Goal: Task Accomplishment & Management: Manage account settings

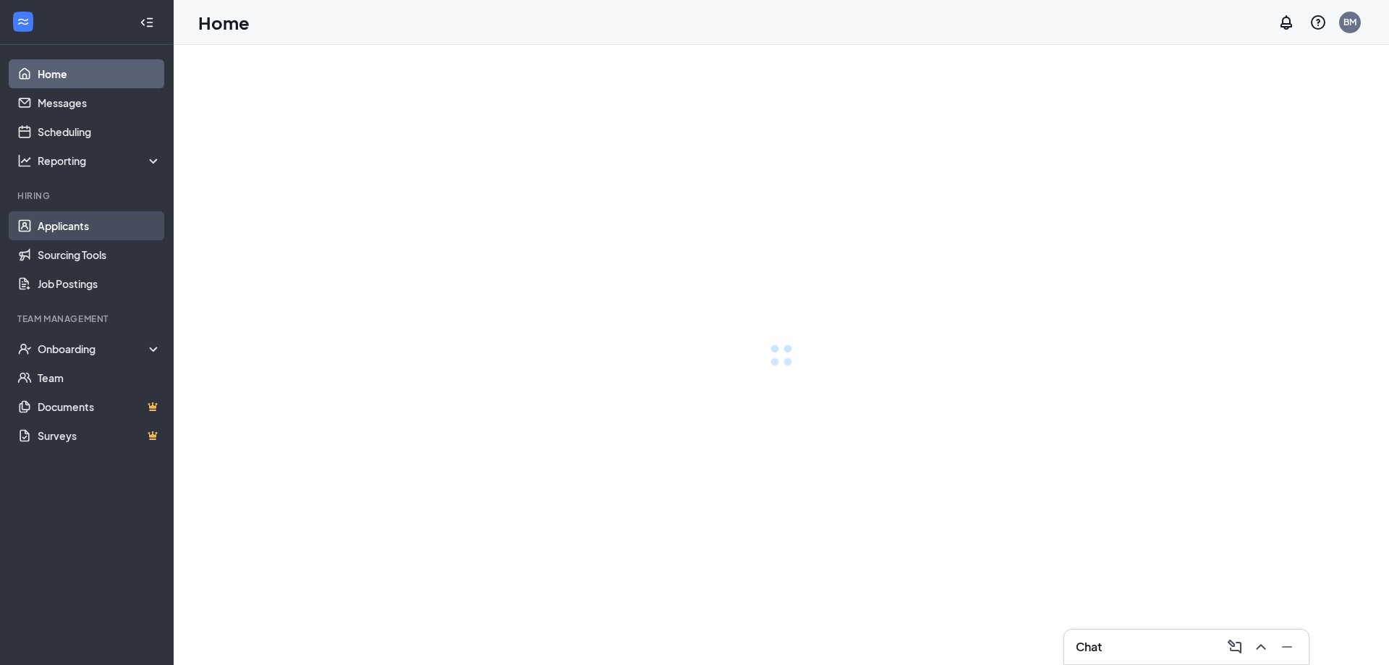
click at [77, 228] on link "Applicants" at bounding box center [100, 225] width 124 height 29
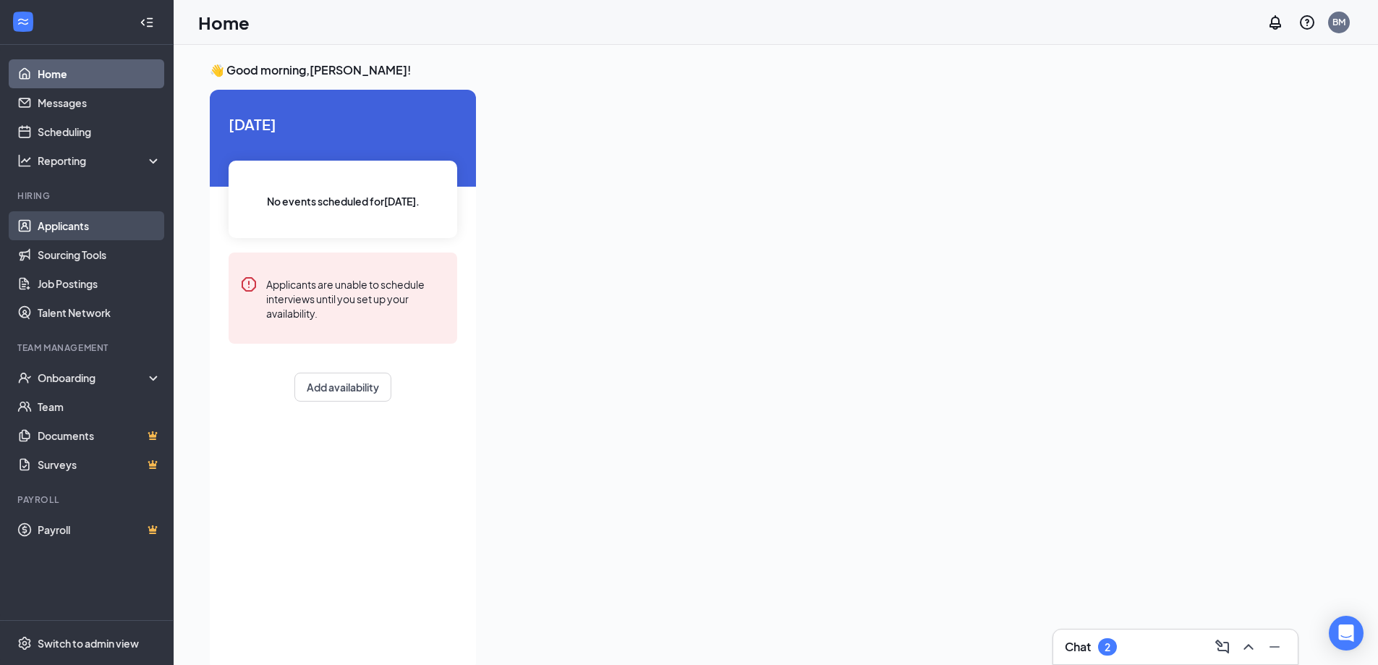
click at [68, 227] on link "Applicants" at bounding box center [100, 225] width 124 height 29
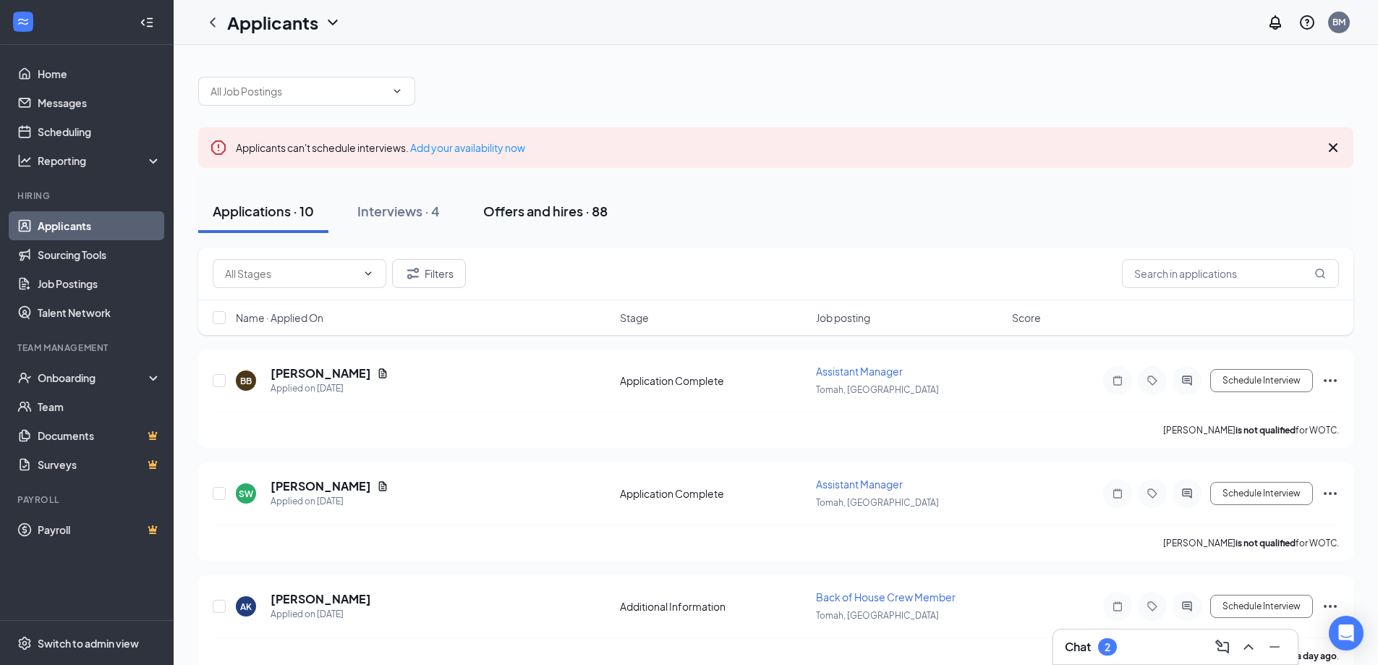
click at [540, 203] on div "Offers and hires · 88" at bounding box center [545, 211] width 124 height 18
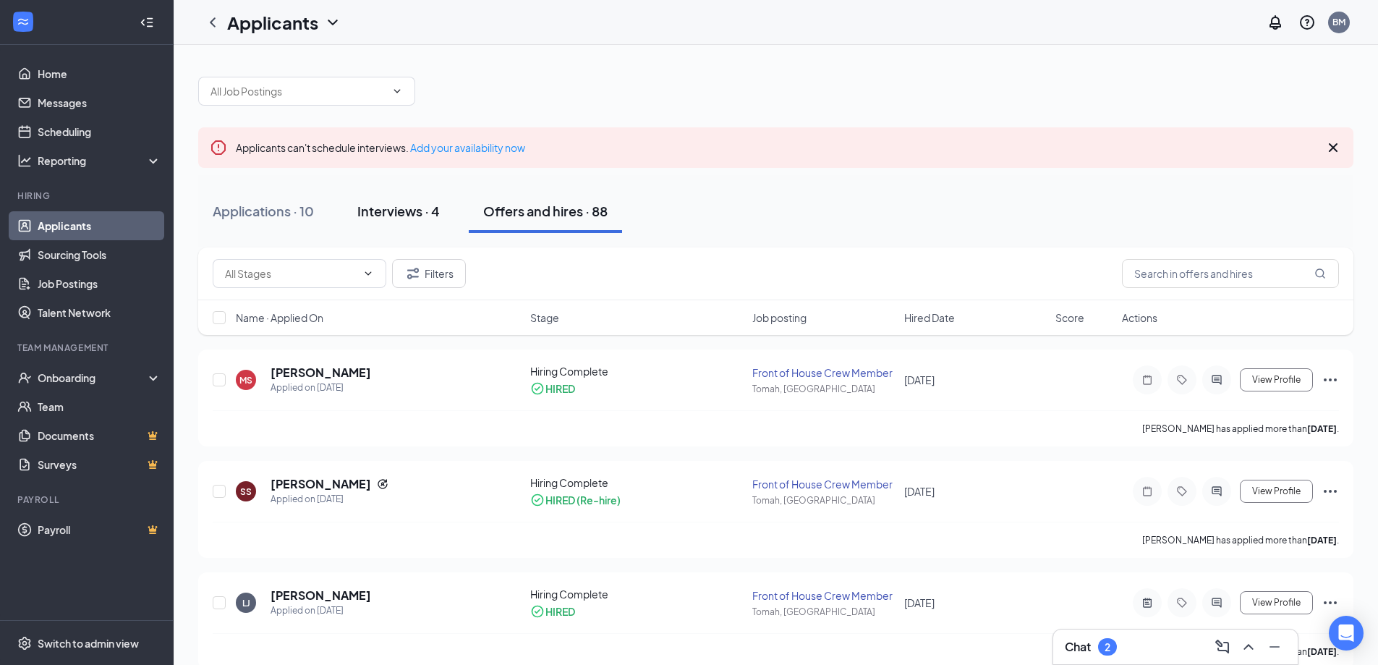
click at [415, 206] on div "Interviews · 4" at bounding box center [398, 211] width 82 height 18
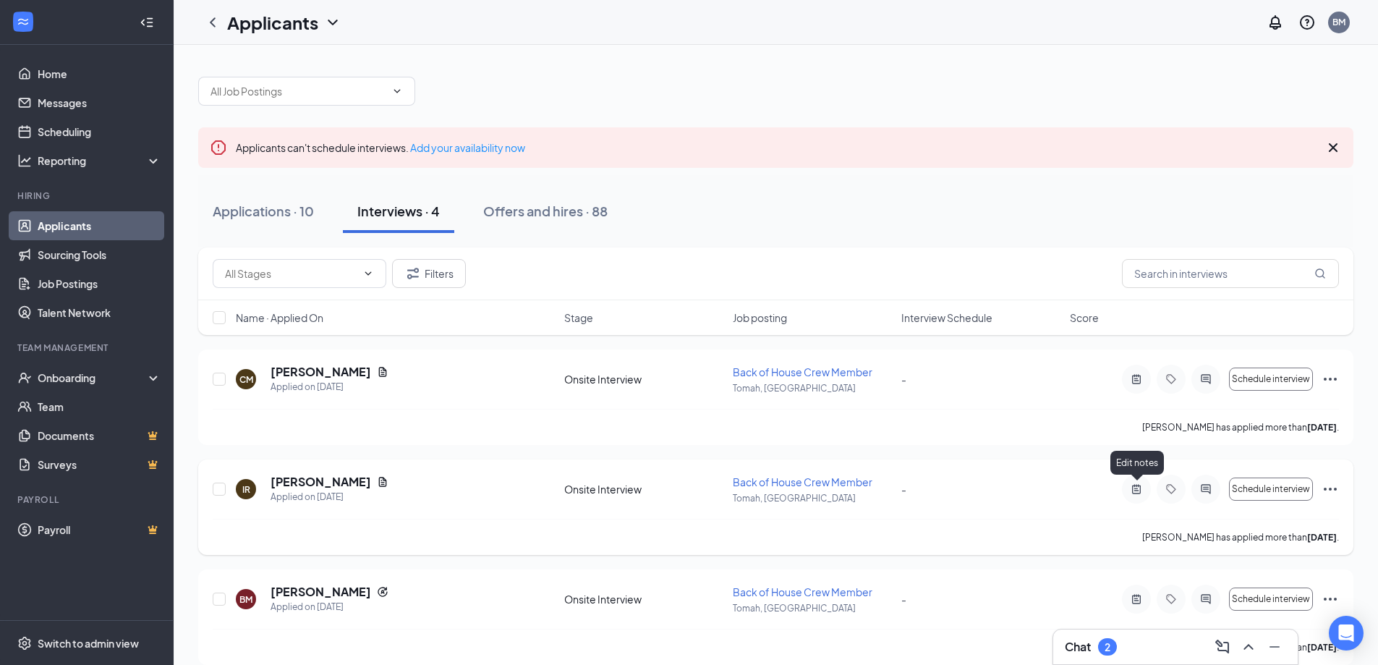
click at [1136, 486] on icon "ActiveNote" at bounding box center [1136, 488] width 9 height 9
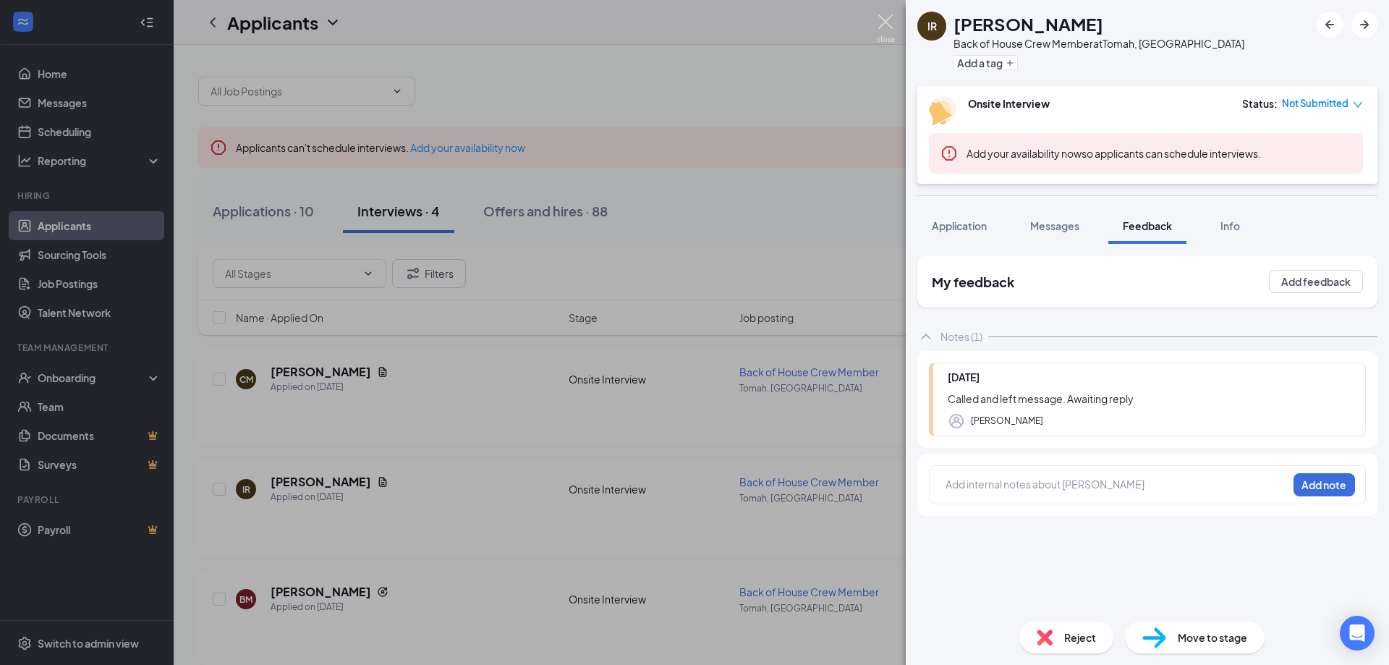
click at [882, 28] on img at bounding box center [886, 28] width 18 height 28
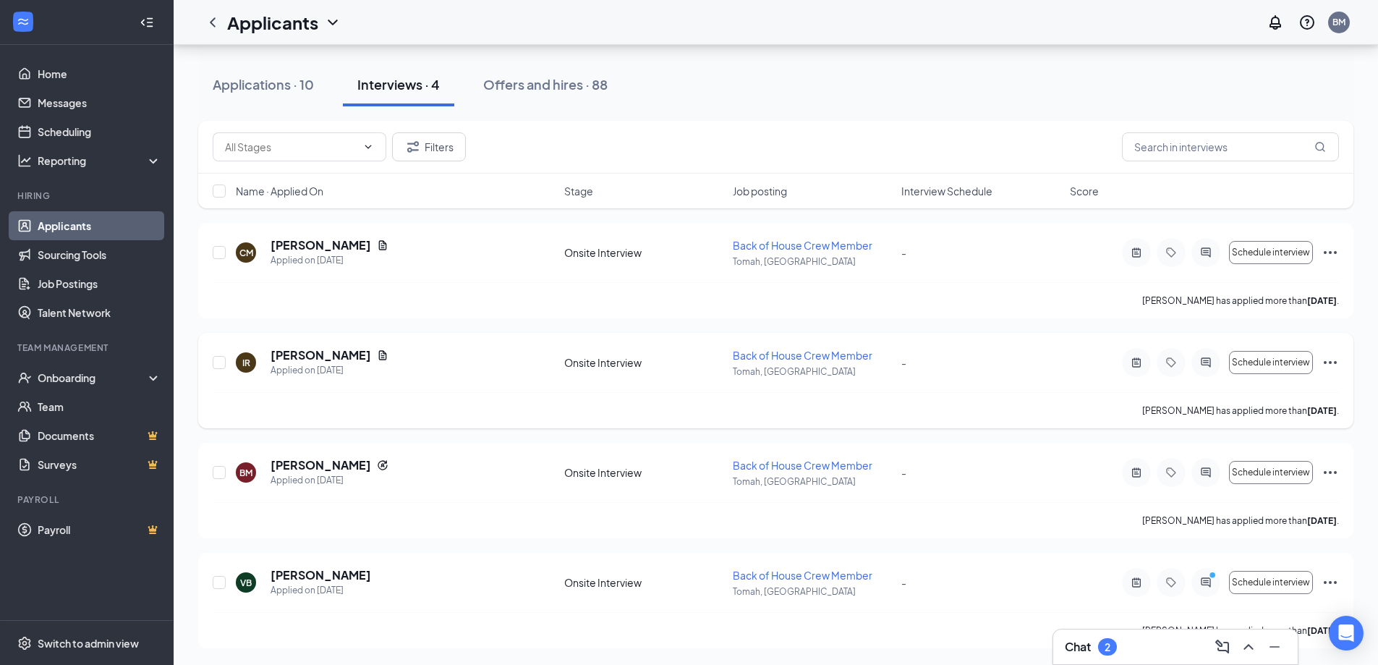
scroll to position [127, 0]
click at [1110, 650] on div "2" at bounding box center [1108, 647] width 6 height 12
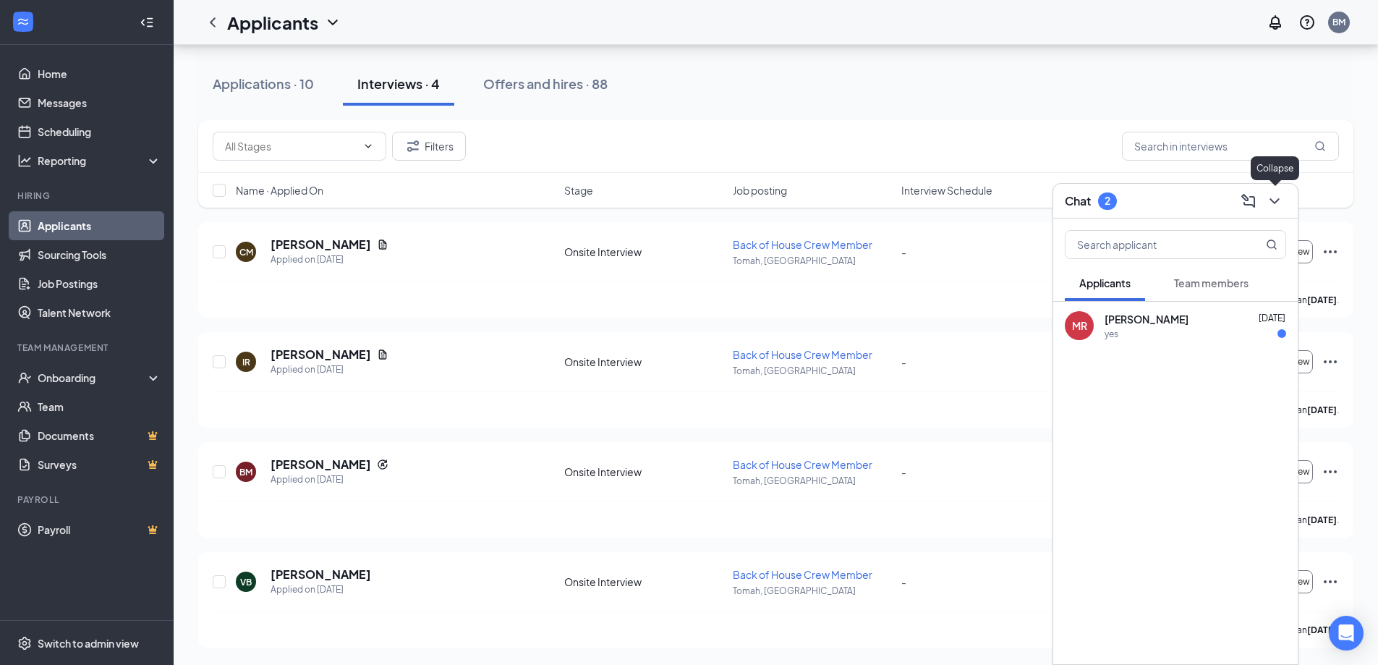
click at [1278, 198] on icon "ChevronDown" at bounding box center [1274, 201] width 9 height 6
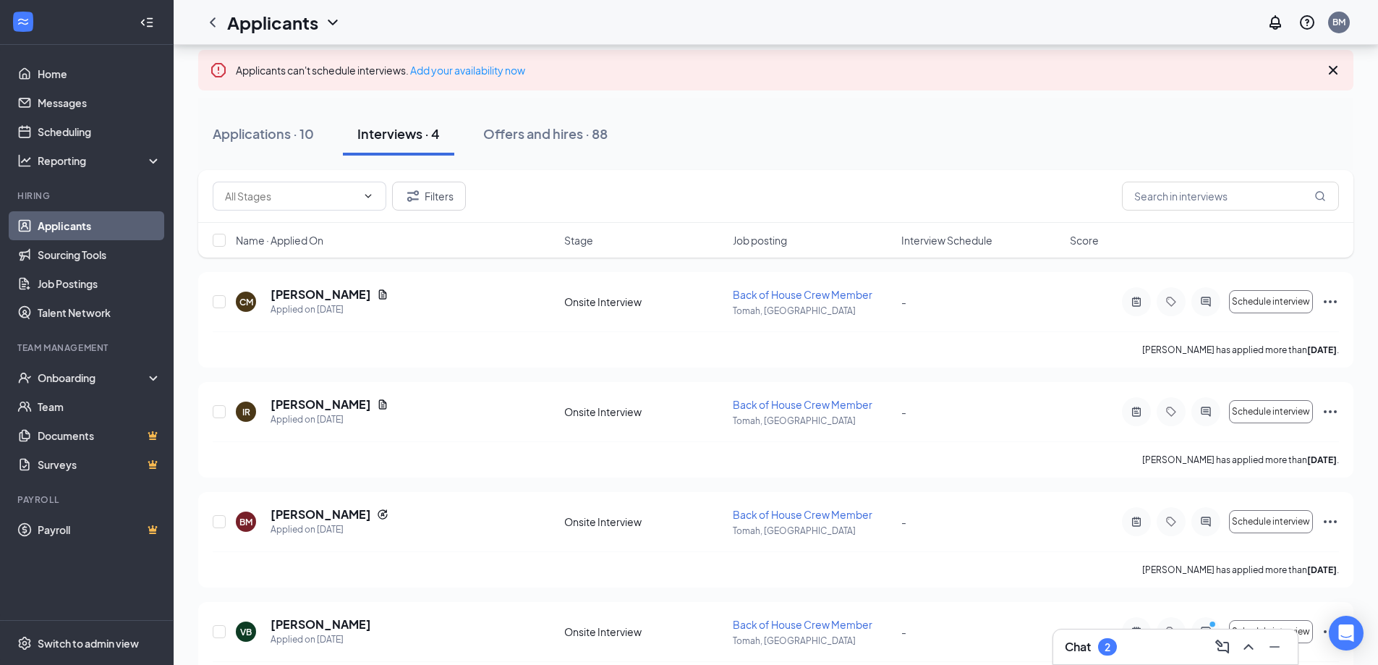
scroll to position [0, 0]
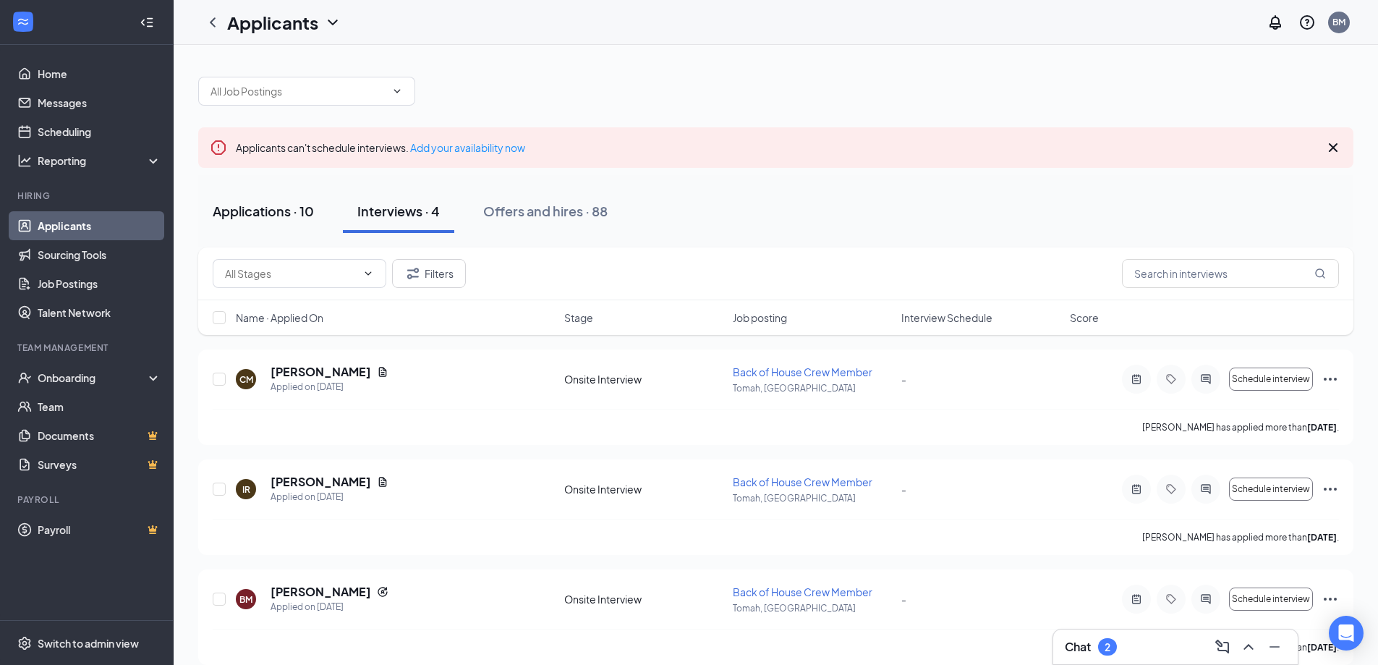
click at [247, 216] on div "Applications · 10" at bounding box center [263, 211] width 101 height 18
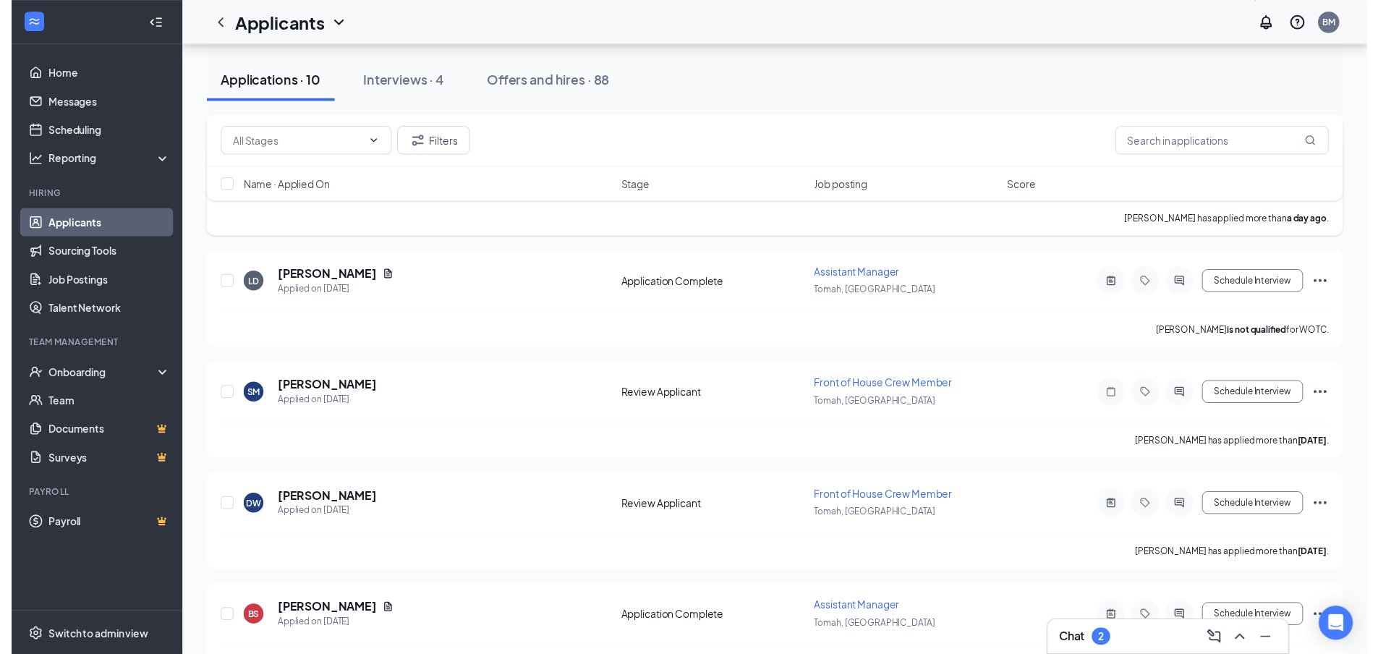
scroll to position [506, 0]
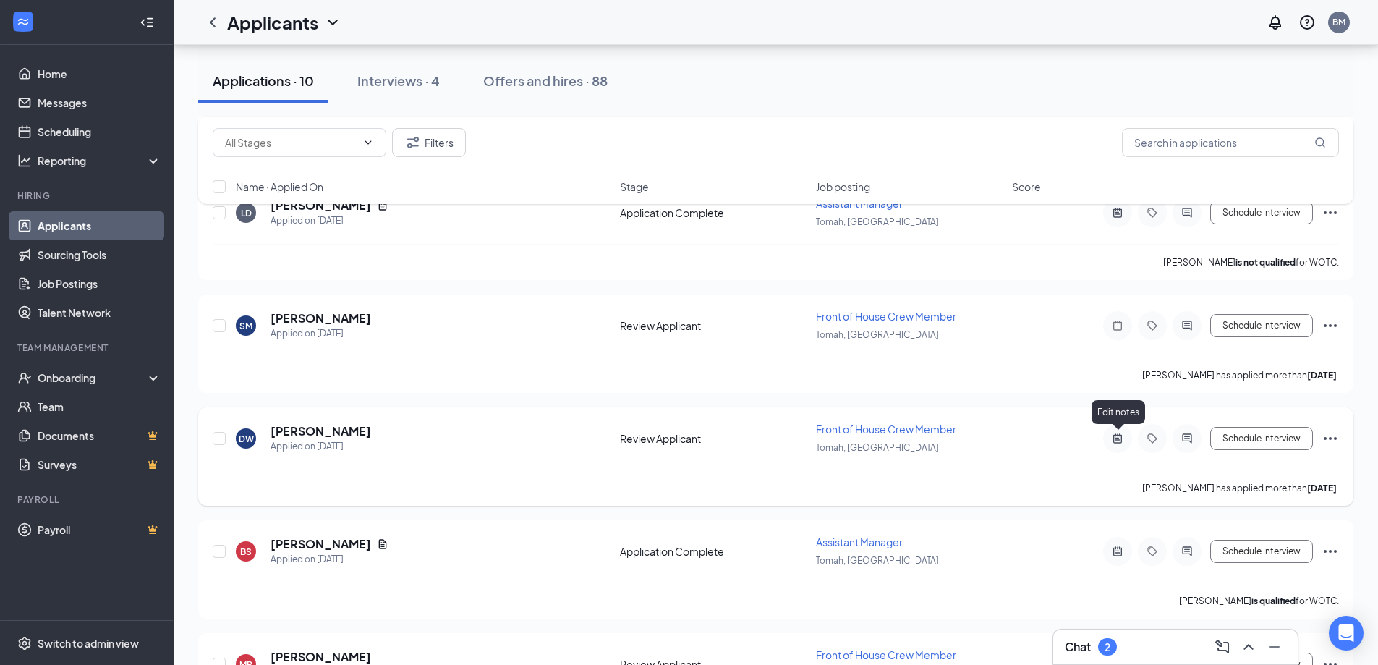
click at [1115, 438] on icon "ActiveNote" at bounding box center [1117, 437] width 9 height 9
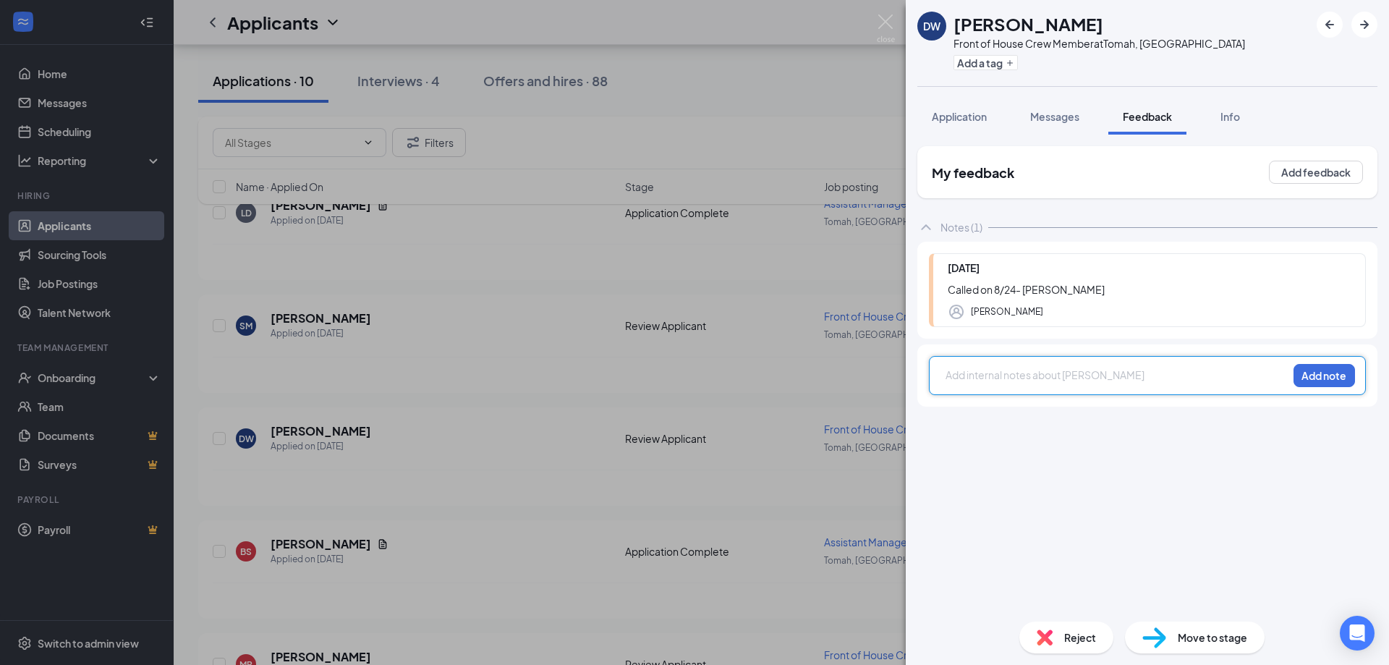
click at [1064, 641] on span "Reject" at bounding box center [1080, 637] width 32 height 16
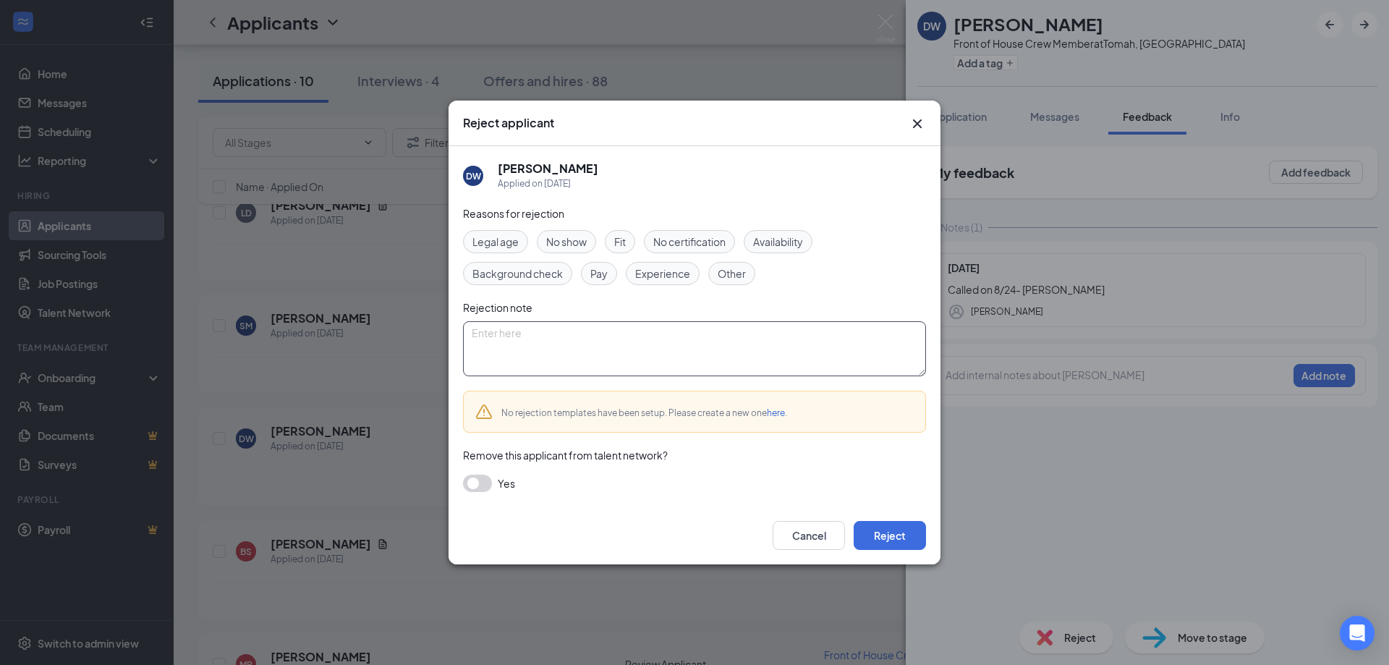
click at [509, 342] on textarea at bounding box center [694, 348] width 463 height 55
type textarea "moving to Black River- [PERSON_NAME]"
click at [737, 273] on span "Other" at bounding box center [732, 273] width 28 height 16
click at [896, 534] on button "Reject" at bounding box center [890, 535] width 72 height 29
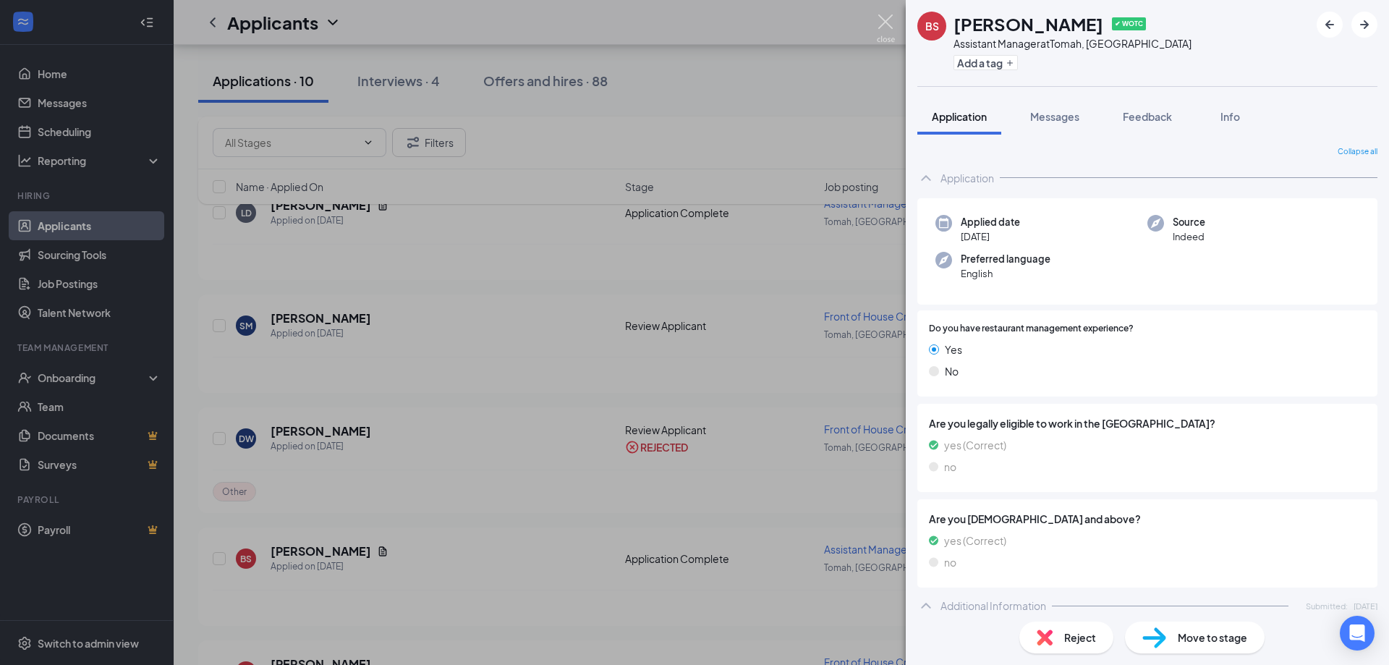
click at [894, 25] on img at bounding box center [886, 28] width 18 height 28
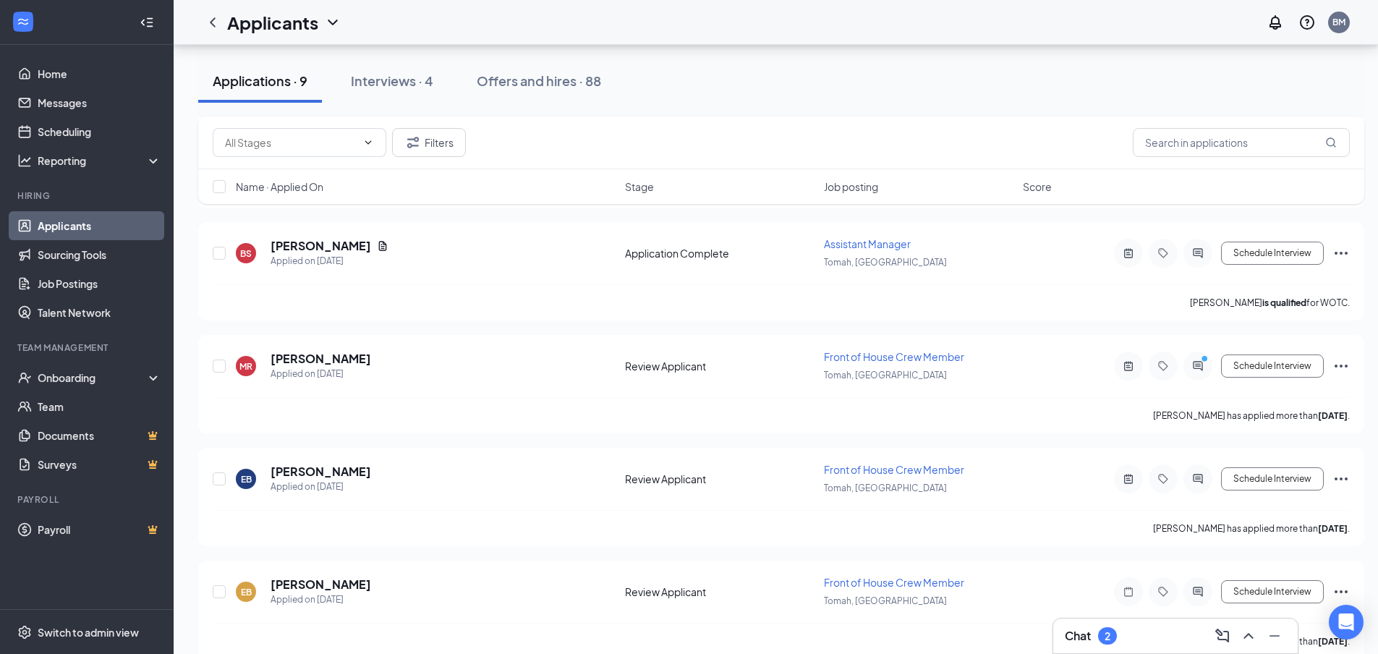
scroll to position [714, 0]
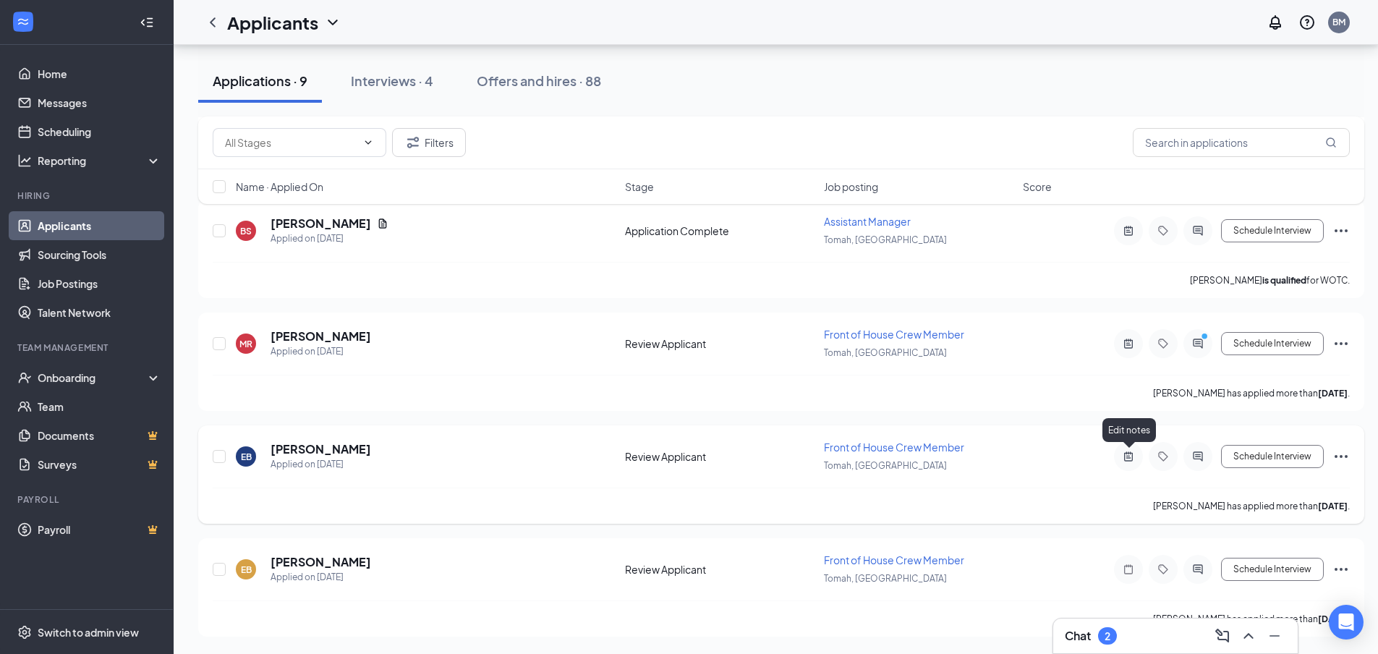
click at [1126, 459] on icon "ActiveNote" at bounding box center [1128, 457] width 17 height 12
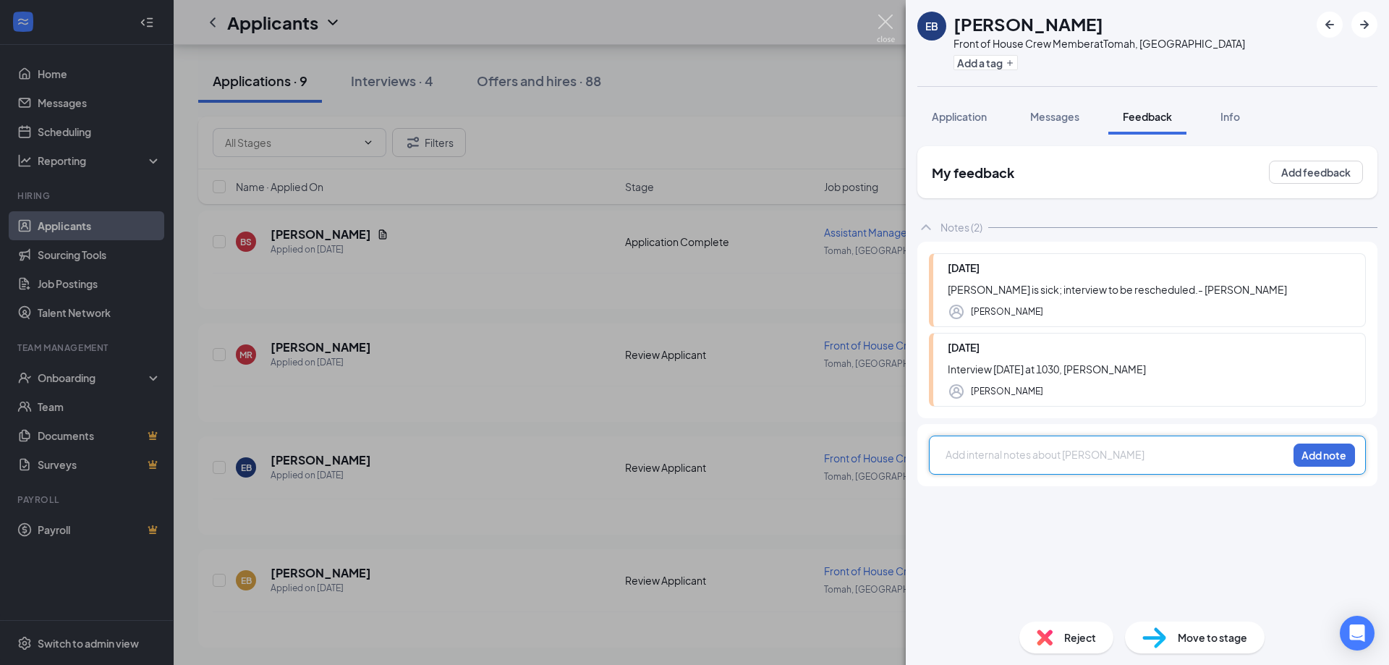
click at [884, 25] on img at bounding box center [886, 28] width 18 height 28
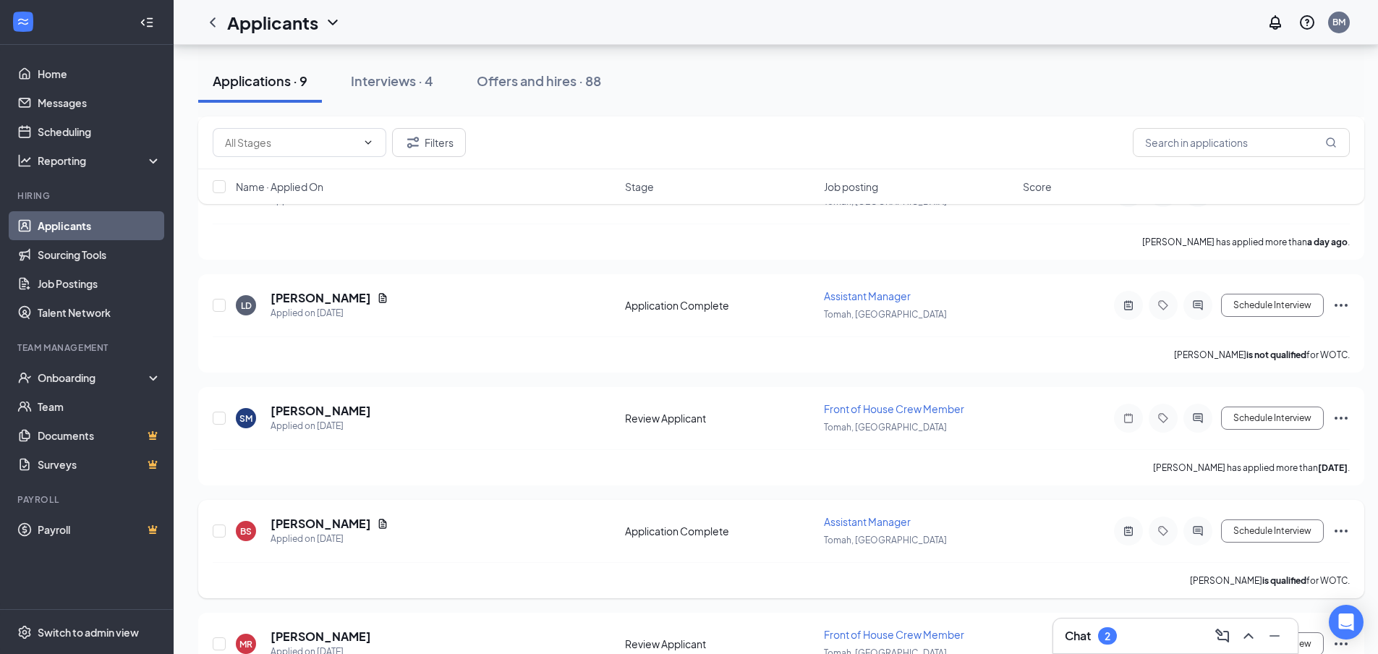
scroll to position [341, 0]
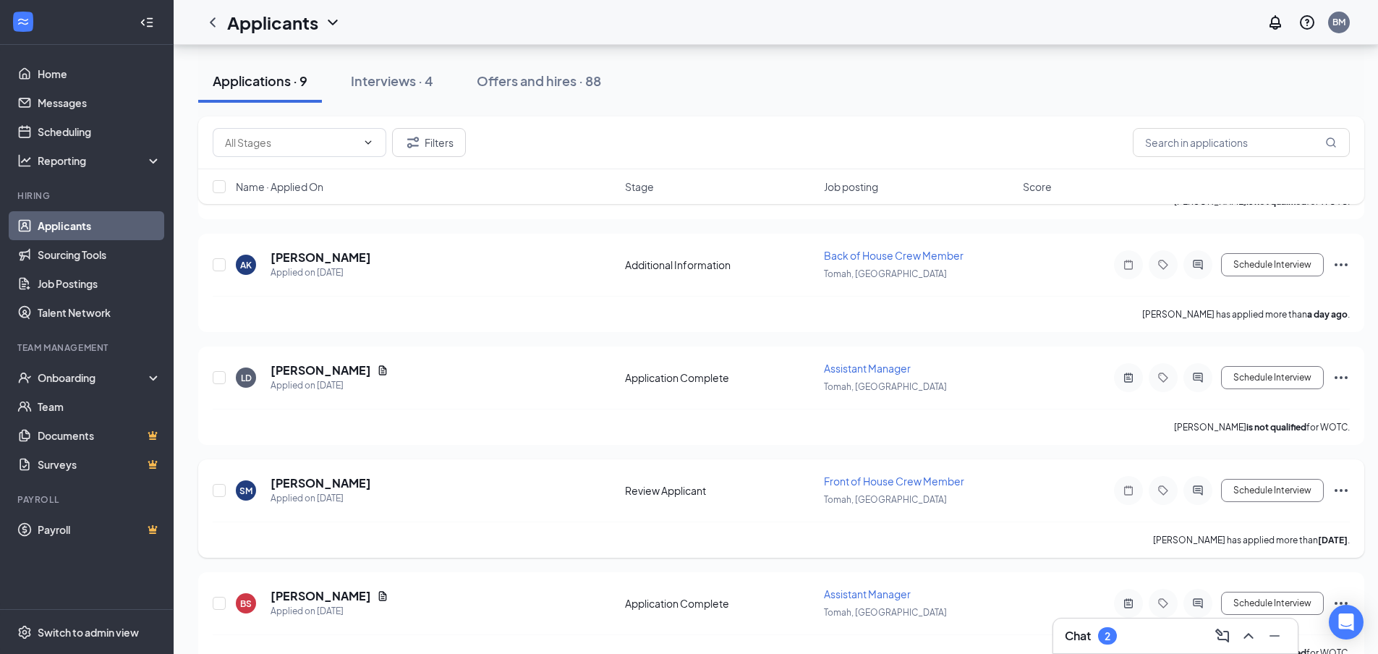
click at [1344, 493] on icon "Ellipses" at bounding box center [1341, 490] width 17 height 17
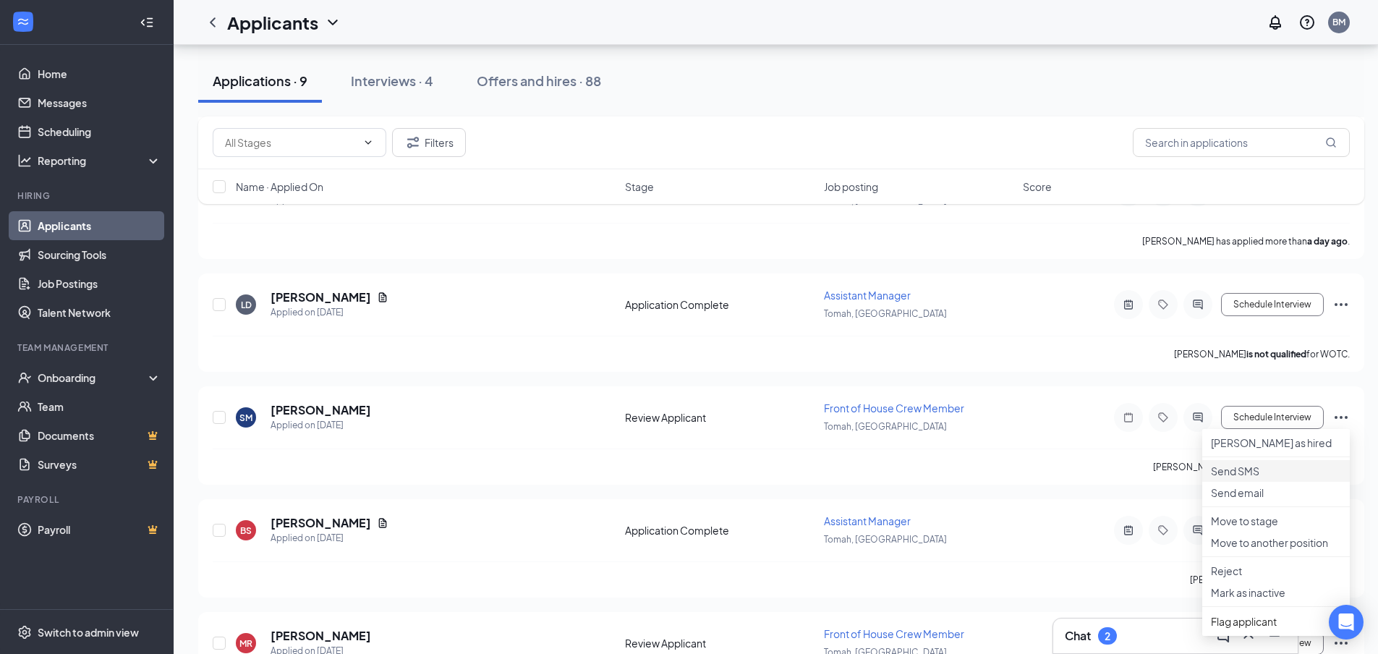
scroll to position [486, 0]
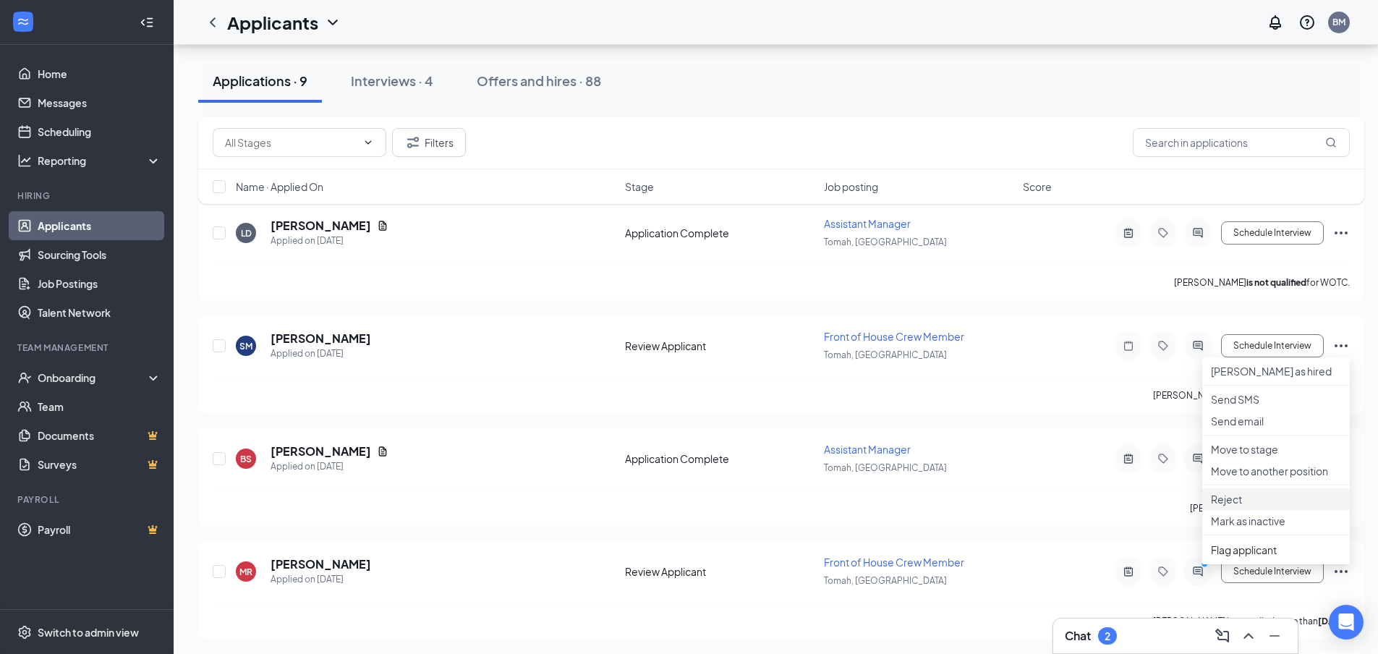
click at [1233, 506] on p "Reject" at bounding box center [1276, 499] width 130 height 14
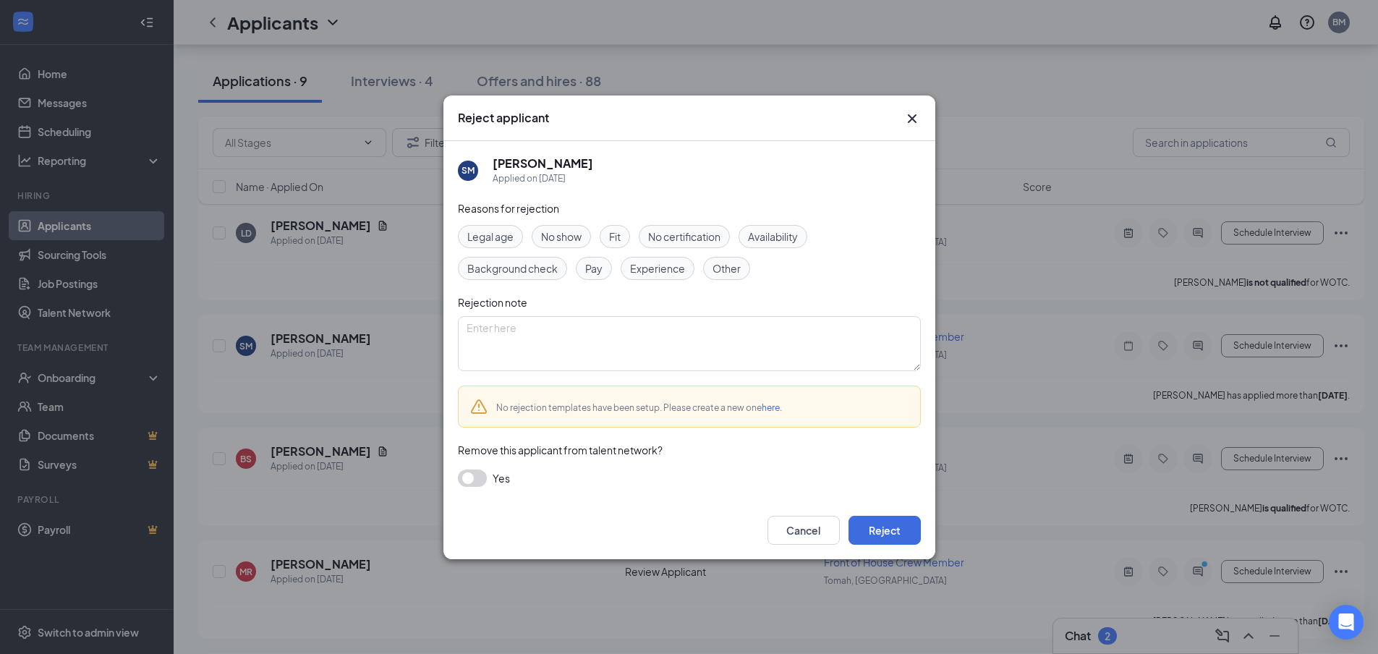
click at [731, 271] on span "Other" at bounding box center [727, 268] width 28 height 16
click at [875, 531] on button "Reject" at bounding box center [885, 530] width 72 height 29
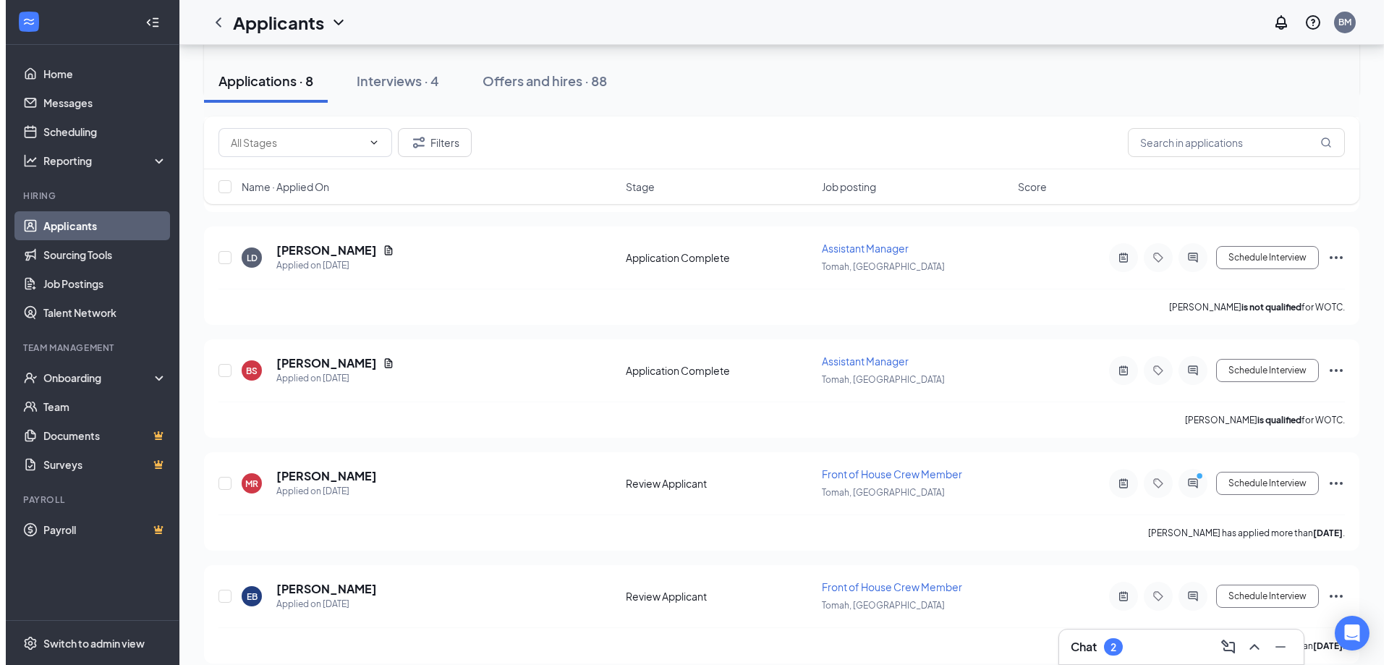
scroll to position [506, 0]
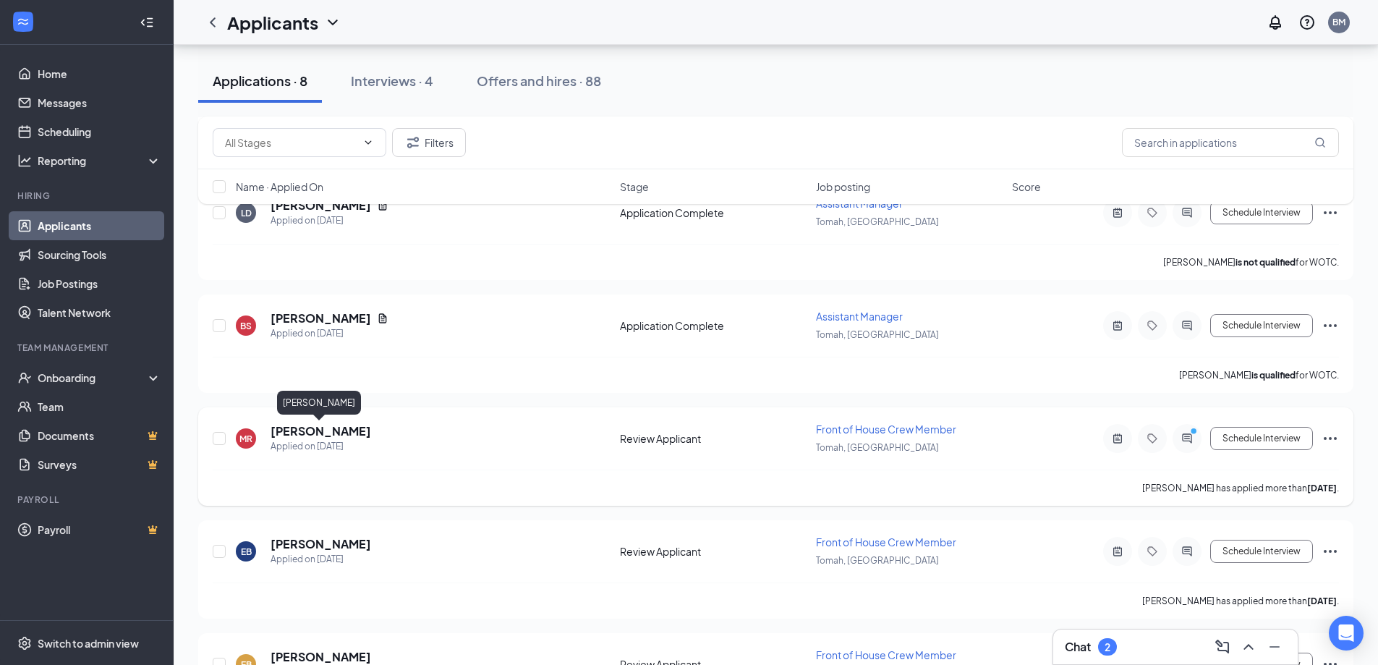
click at [289, 432] on h5 "[PERSON_NAME]" at bounding box center [321, 431] width 101 height 16
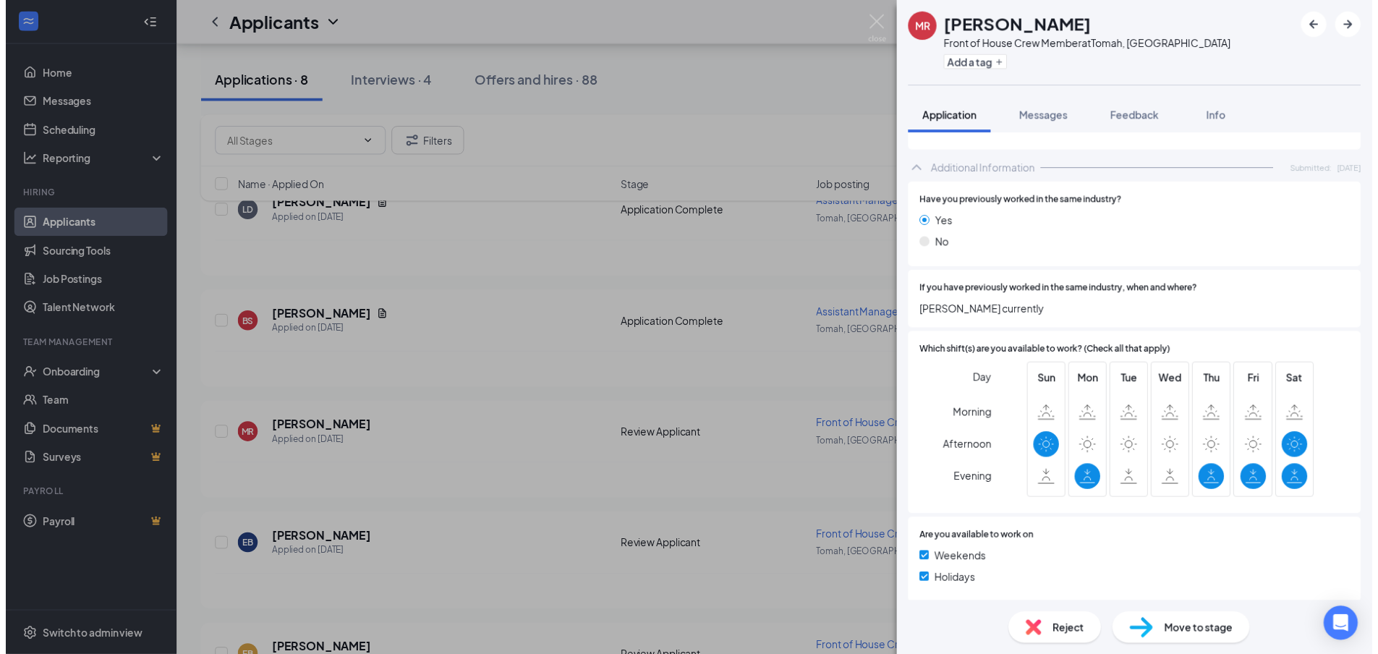
scroll to position [367, 0]
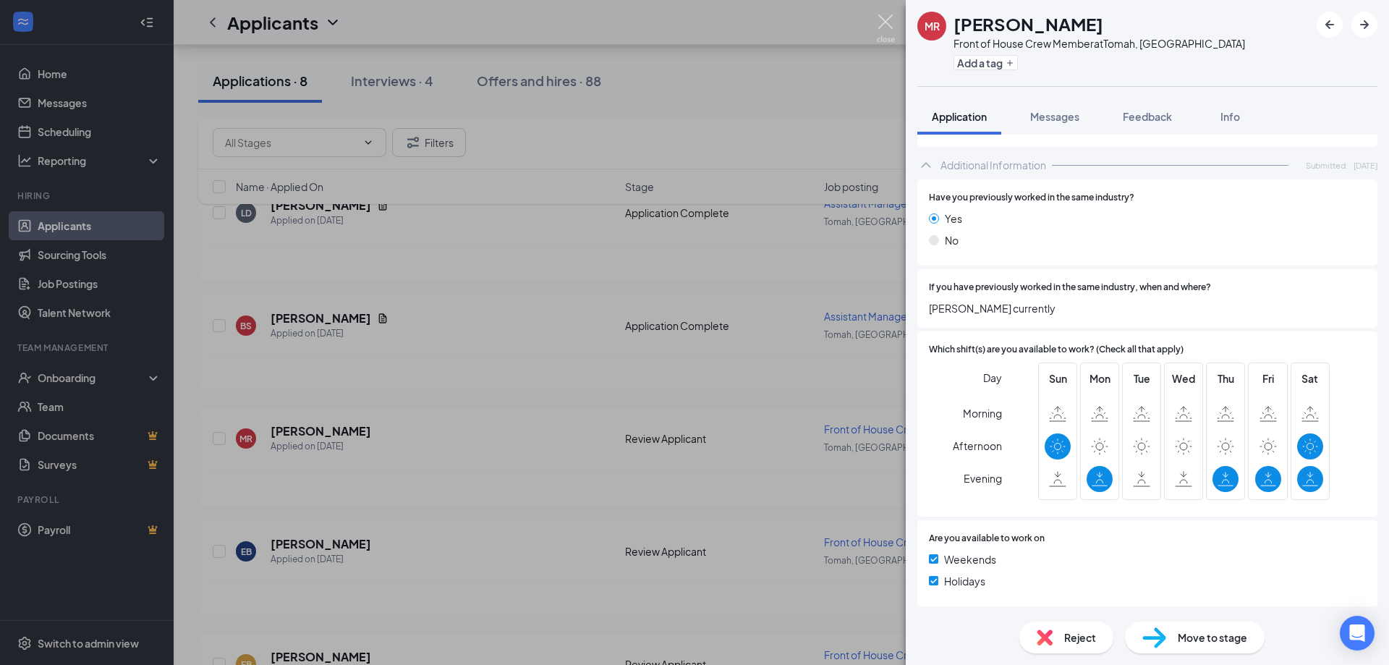
click at [880, 21] on img at bounding box center [886, 28] width 18 height 28
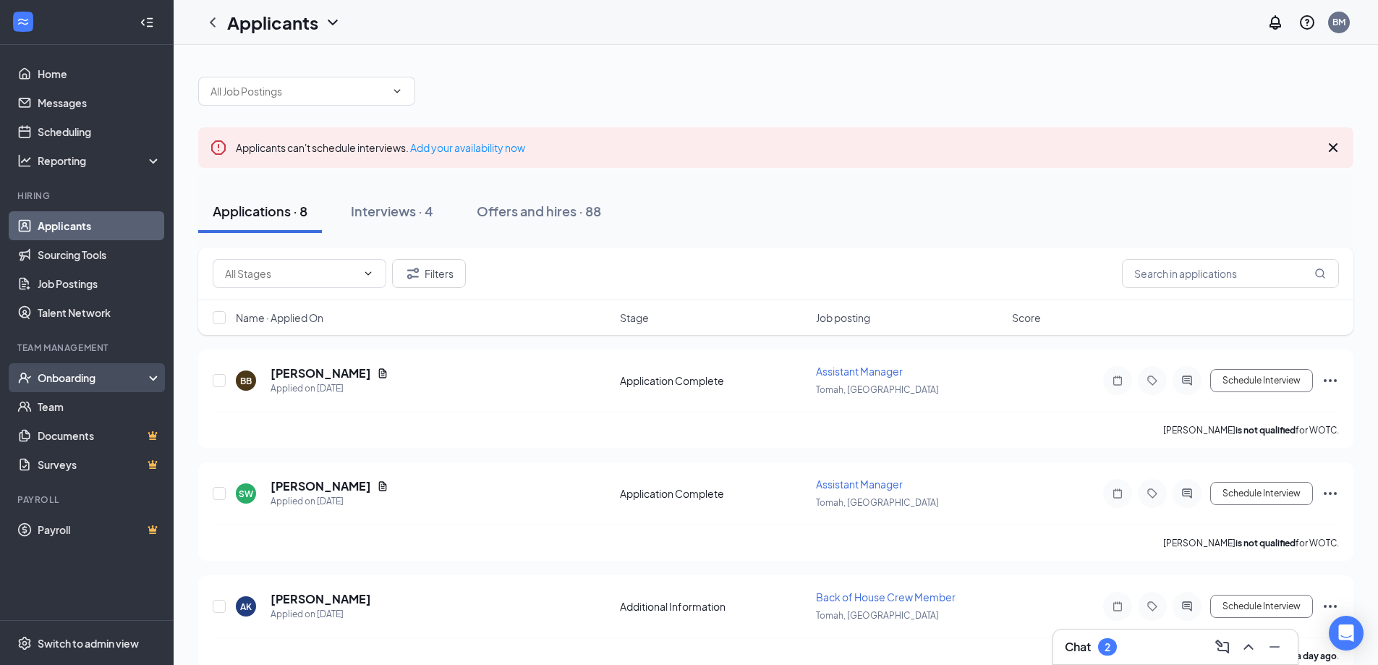
click at [64, 379] on div "Onboarding" at bounding box center [93, 377] width 111 height 14
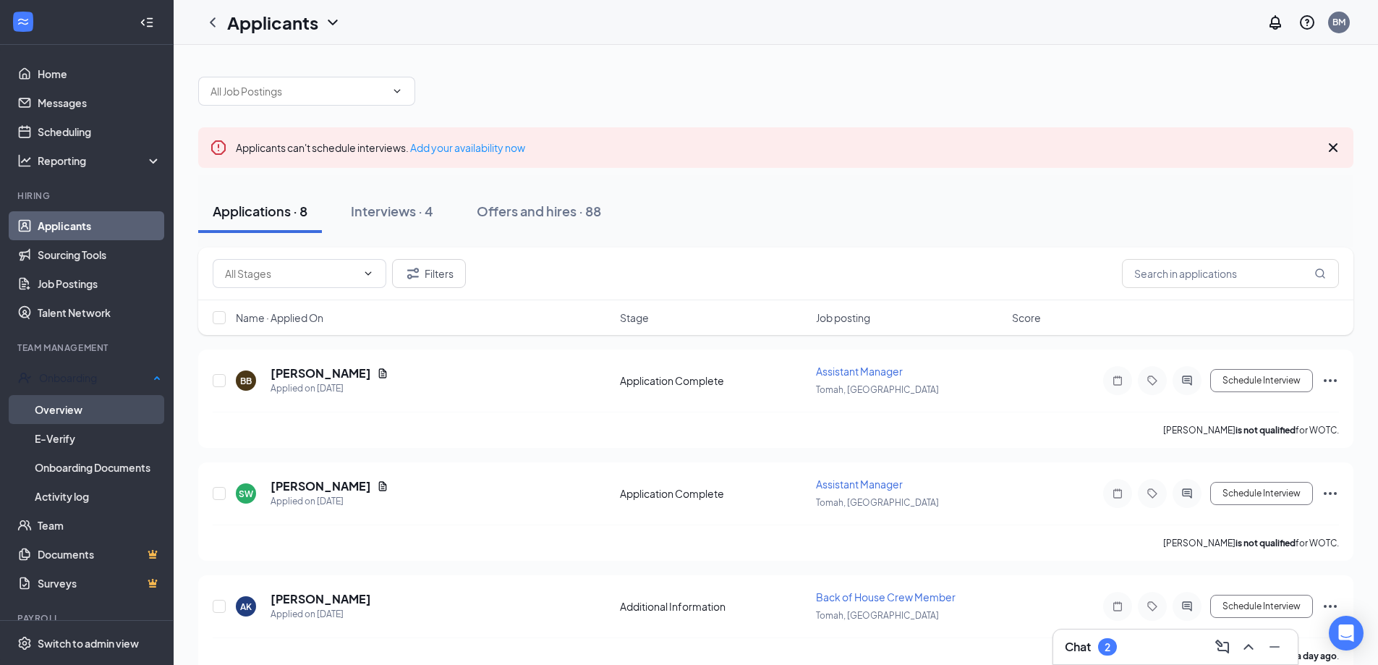
click at [61, 405] on link "Overview" at bounding box center [98, 409] width 127 height 29
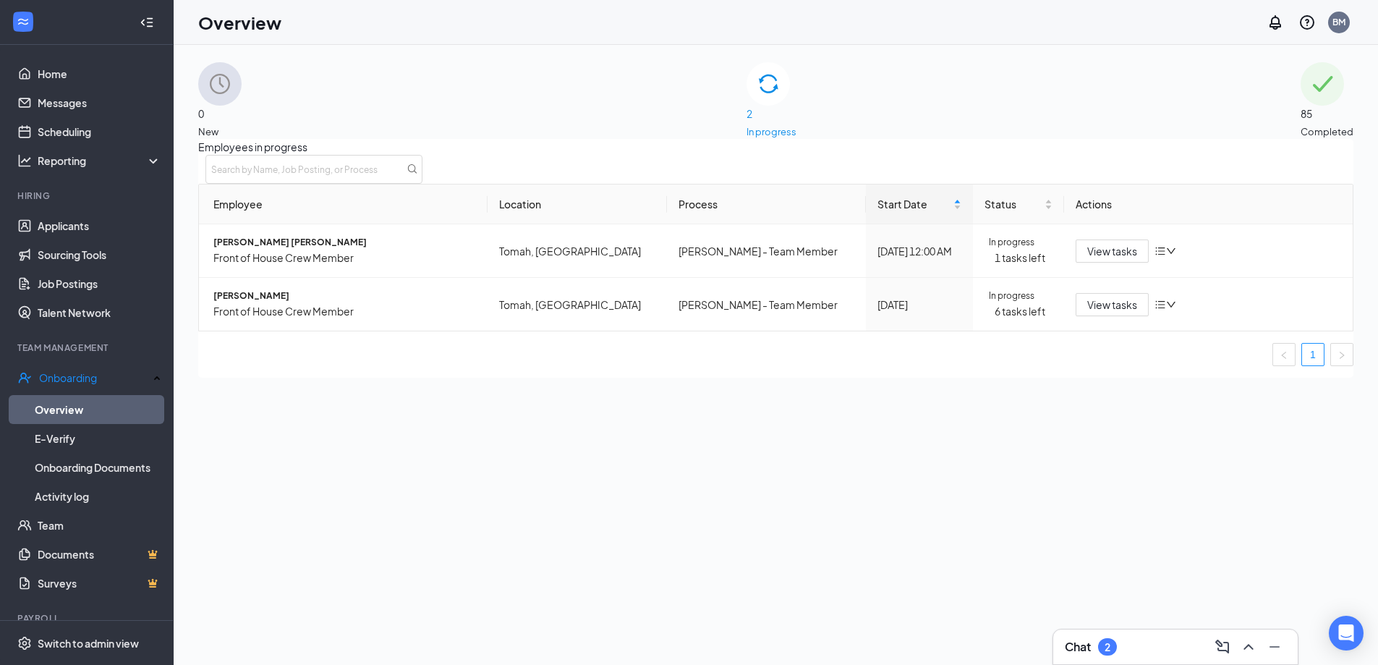
click at [1301, 104] on div "85 Completed" at bounding box center [1327, 100] width 53 height 77
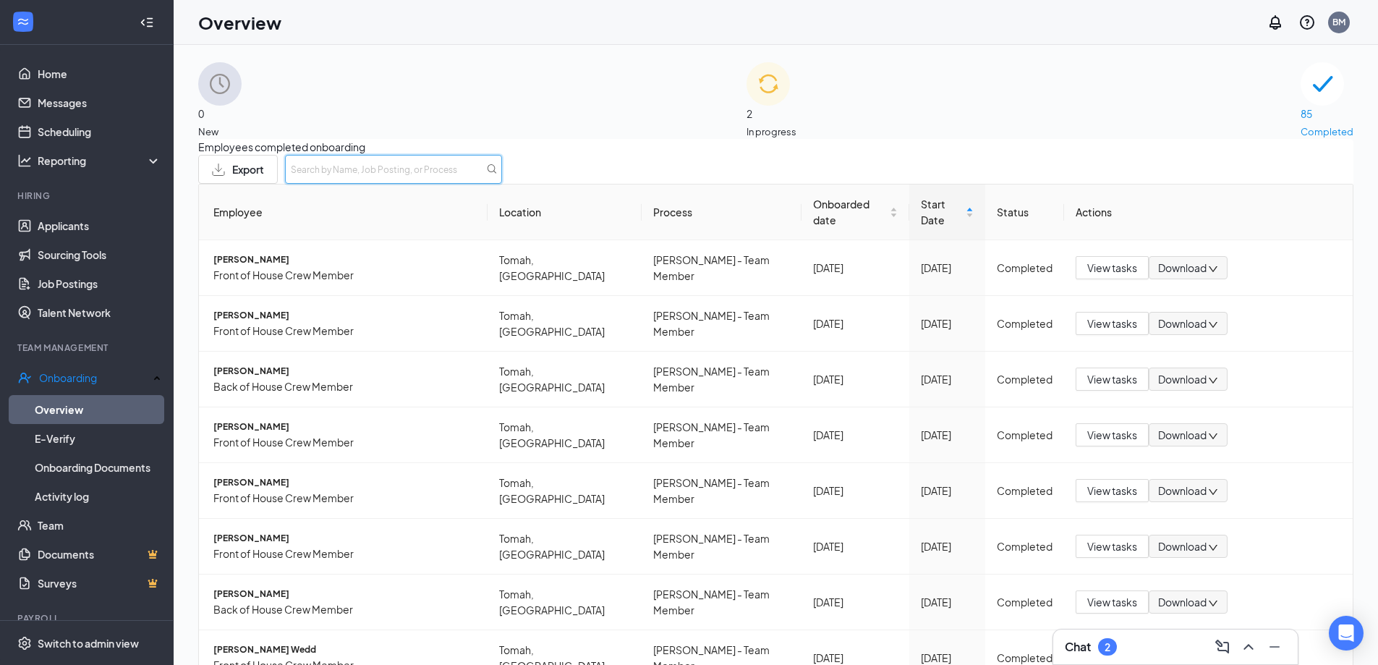
click at [502, 179] on input "text" at bounding box center [393, 169] width 217 height 29
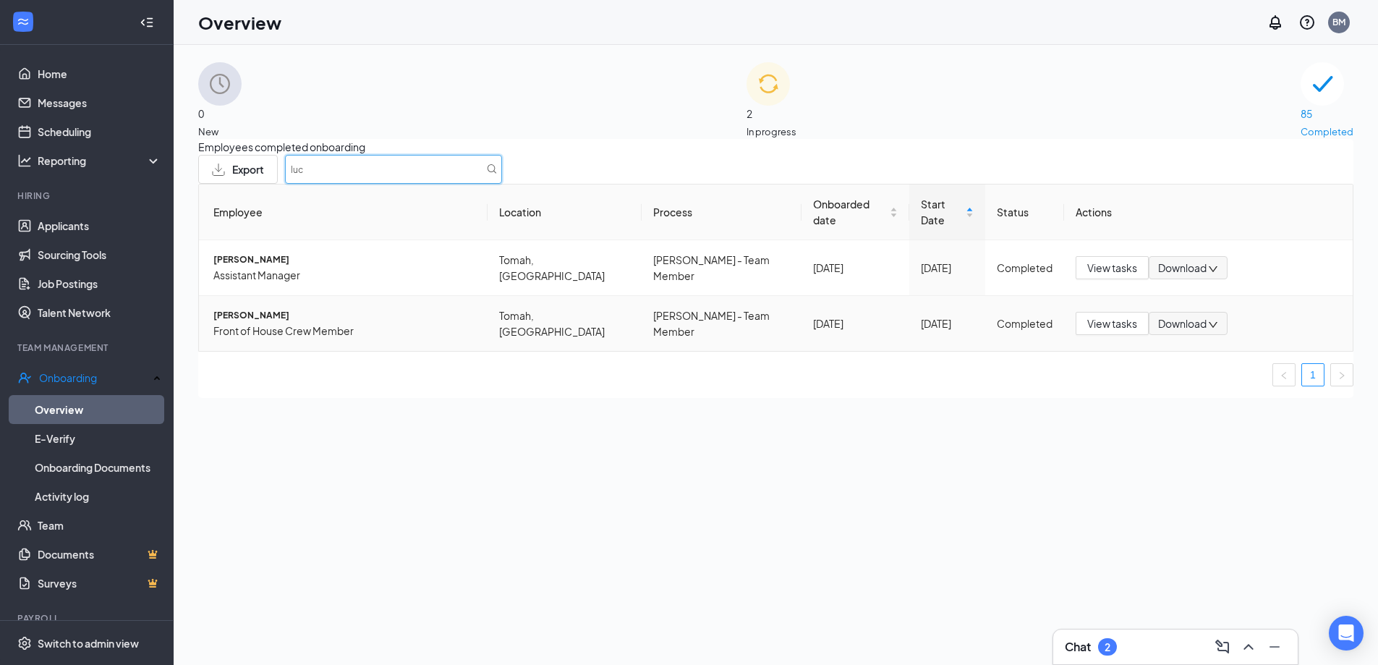
type input "luc"
click at [290, 316] on span "[PERSON_NAME]" at bounding box center [344, 316] width 263 height 14
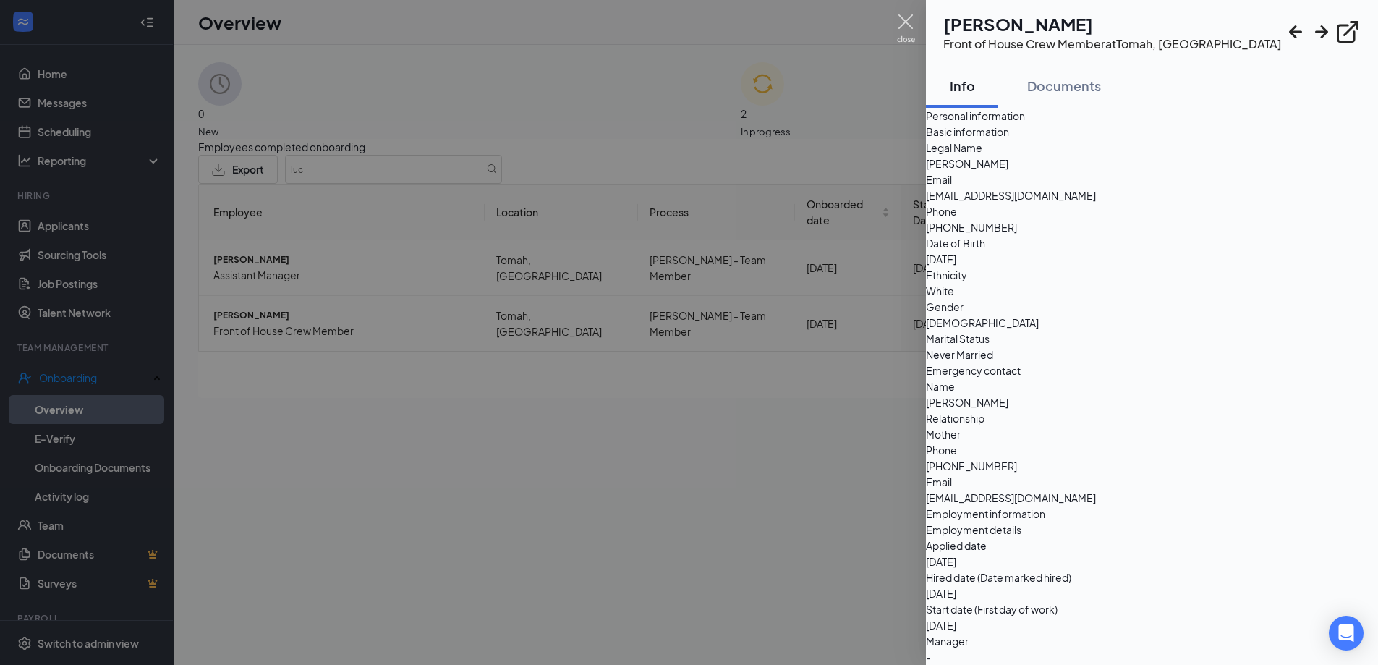
click at [909, 23] on img at bounding box center [906, 28] width 18 height 28
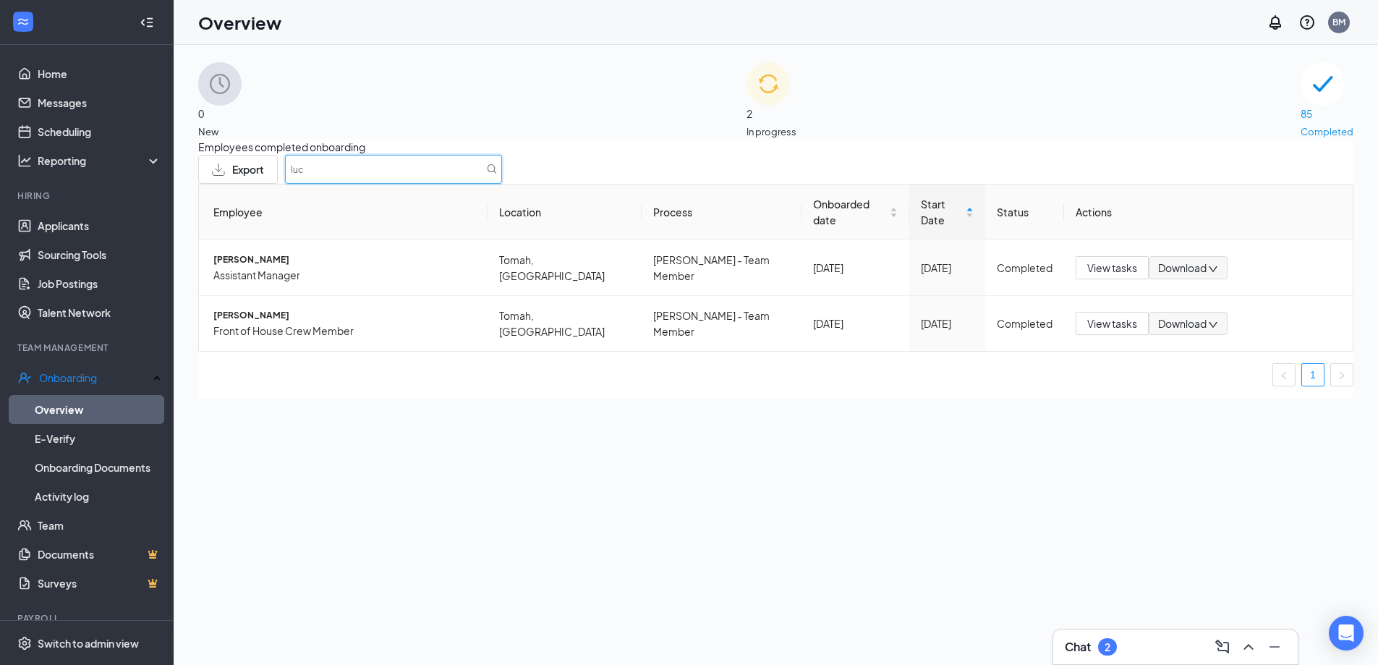
drag, startPoint x: 1138, startPoint y: 176, endPoint x: 1115, endPoint y: 179, distance: 23.4
click at [1108, 178] on div "Export luc" at bounding box center [775, 169] width 1155 height 29
drag, startPoint x: 1153, startPoint y: 184, endPoint x: 1106, endPoint y: 183, distance: 47.0
click at [1106, 183] on div "Export luc" at bounding box center [775, 169] width 1155 height 29
